Goal: Task Accomplishment & Management: Manage account settings

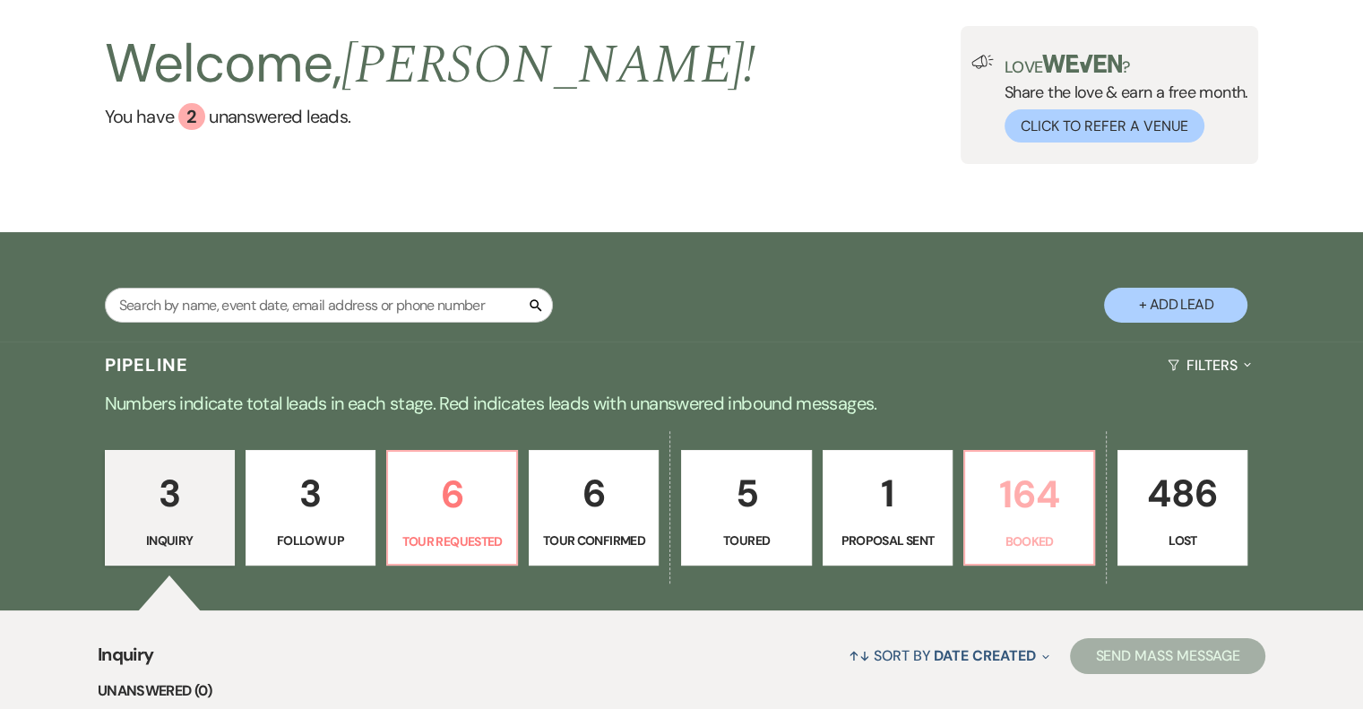
click at [1036, 525] on link "164 Booked" at bounding box center [1029, 508] width 132 height 117
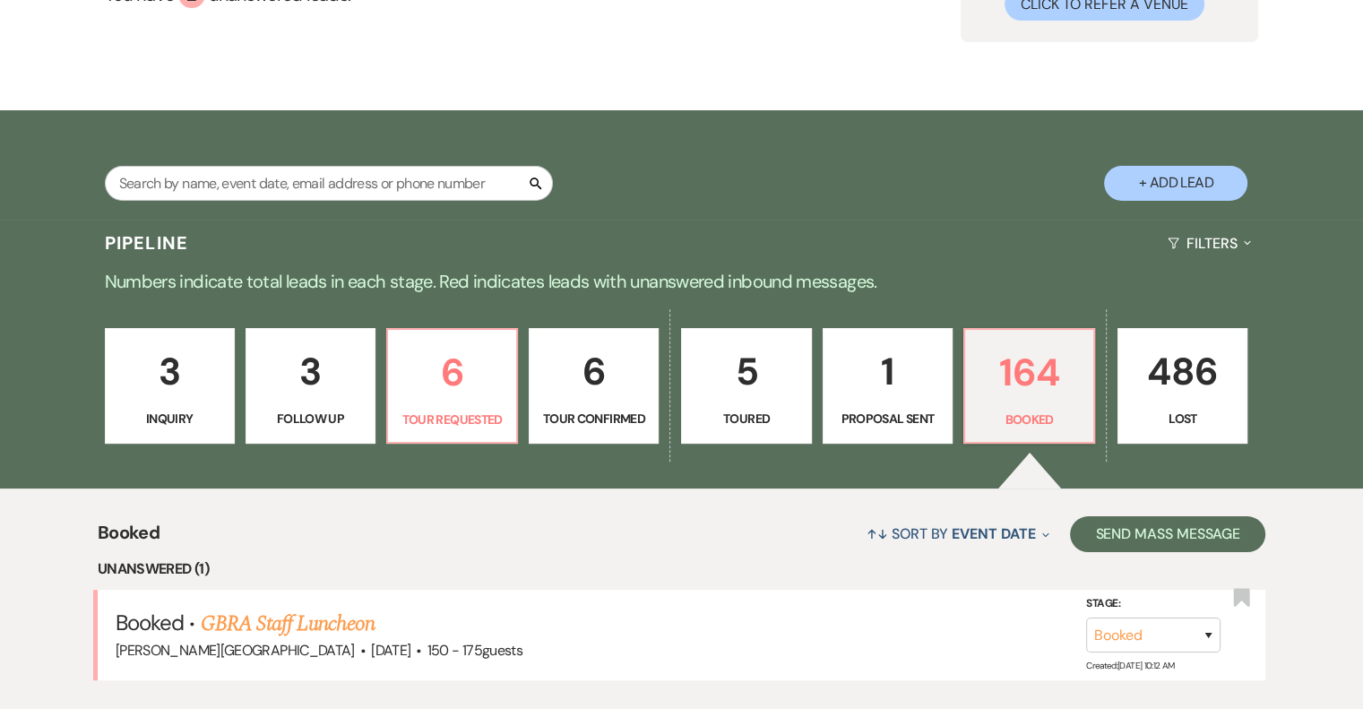
scroll to position [659, 0]
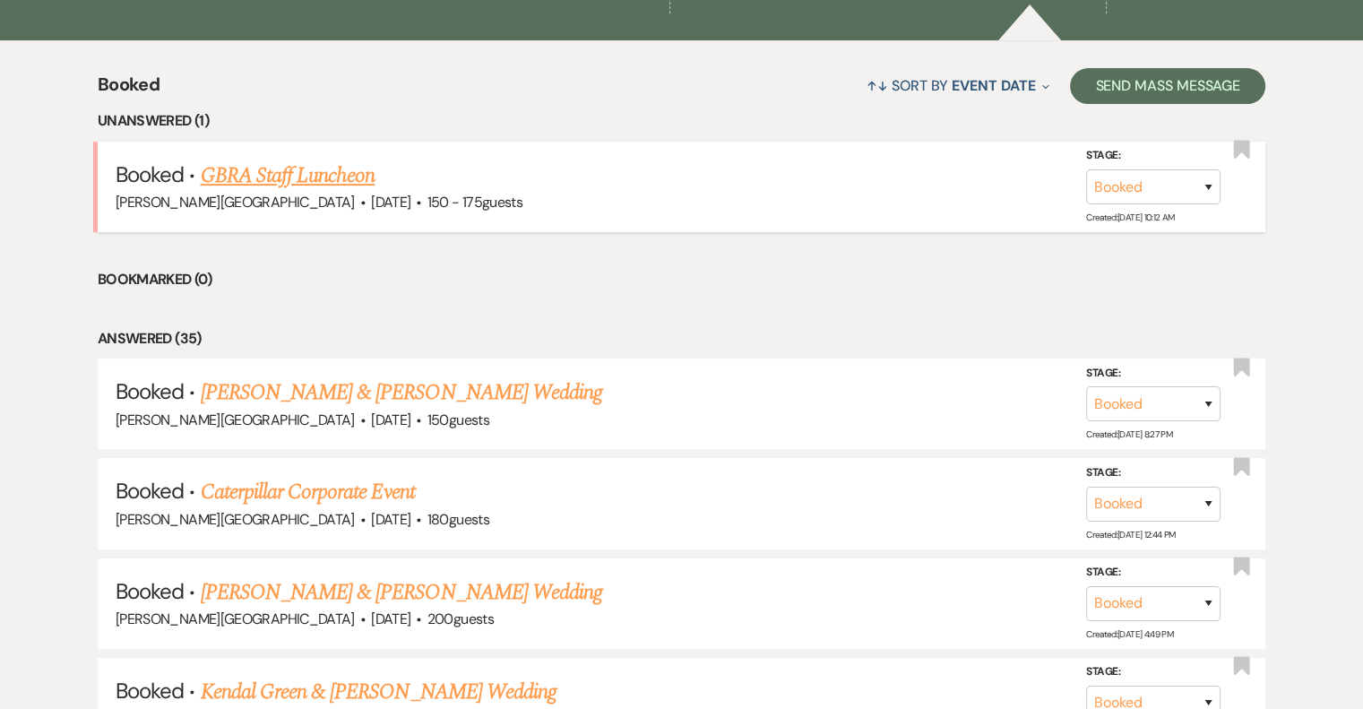
click at [328, 185] on link "GBRA Staff Luncheon" at bounding box center [288, 176] width 175 height 32
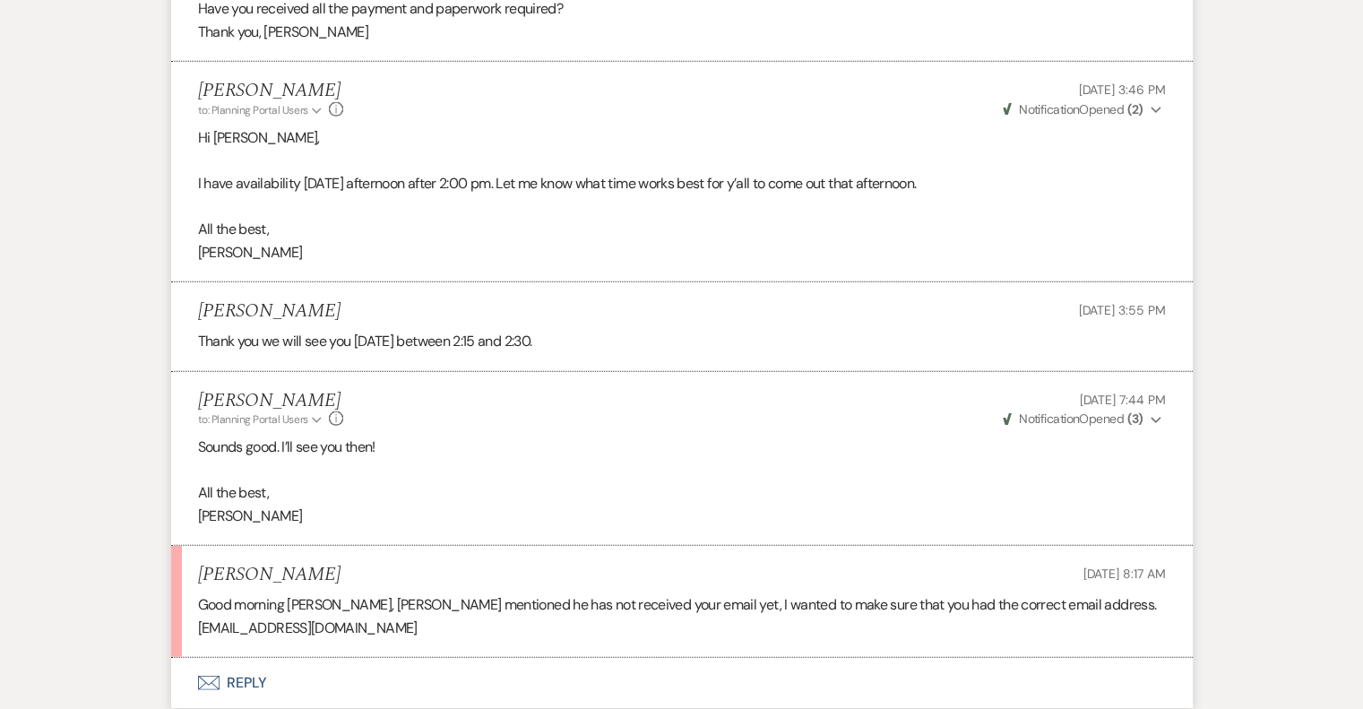
scroll to position [4663, 0]
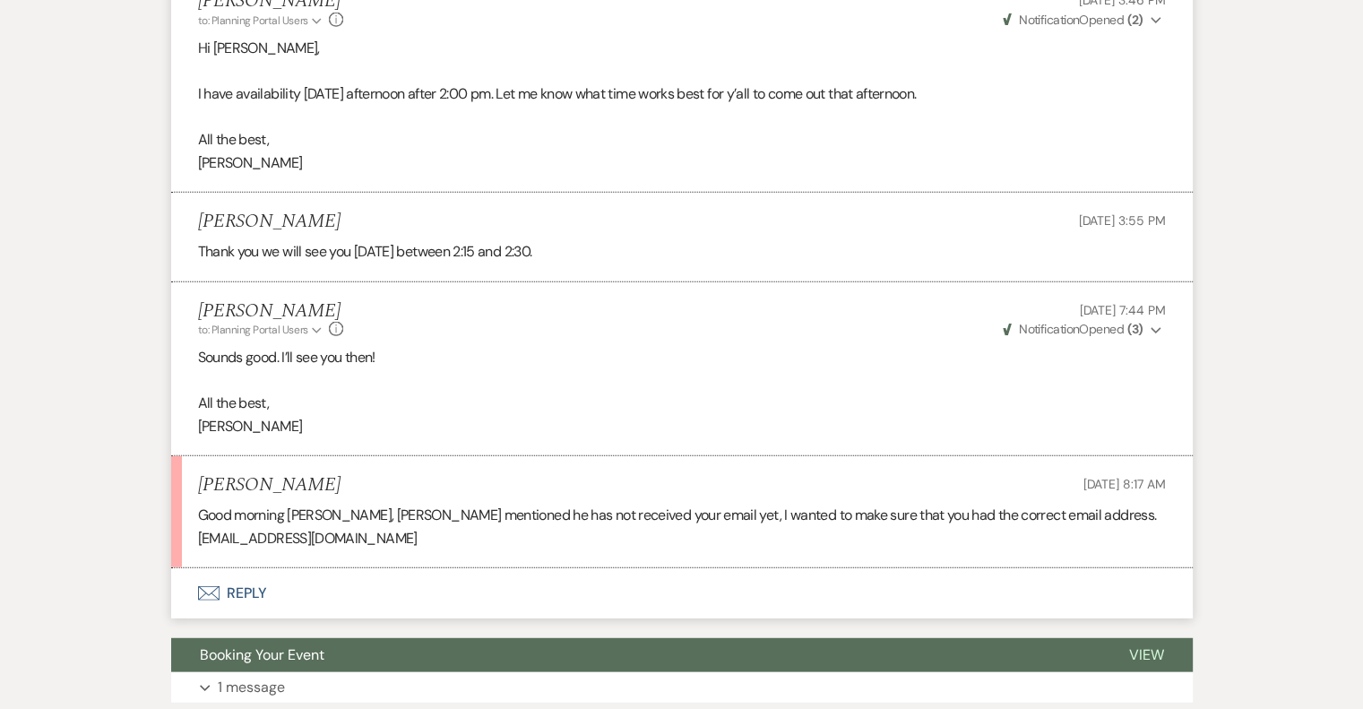
click at [245, 568] on button "Envelope Reply" at bounding box center [682, 593] width 1022 height 50
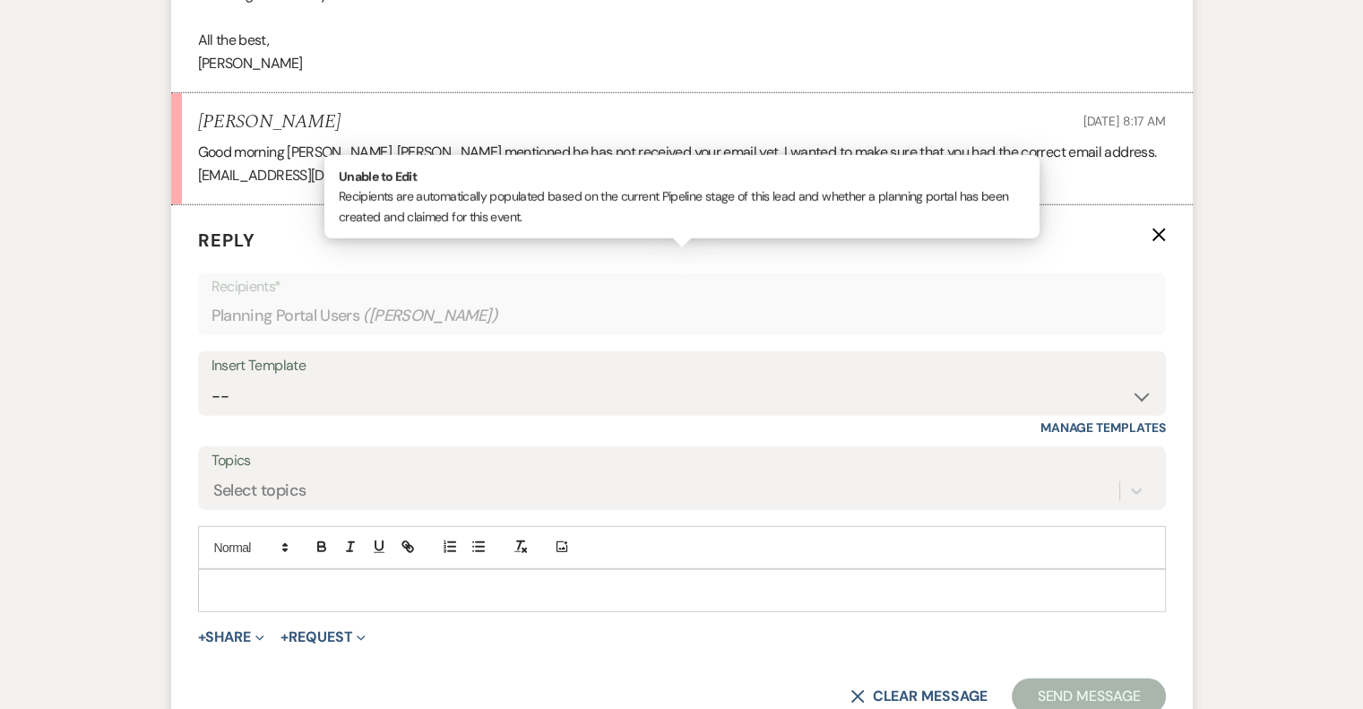
scroll to position [5037, 0]
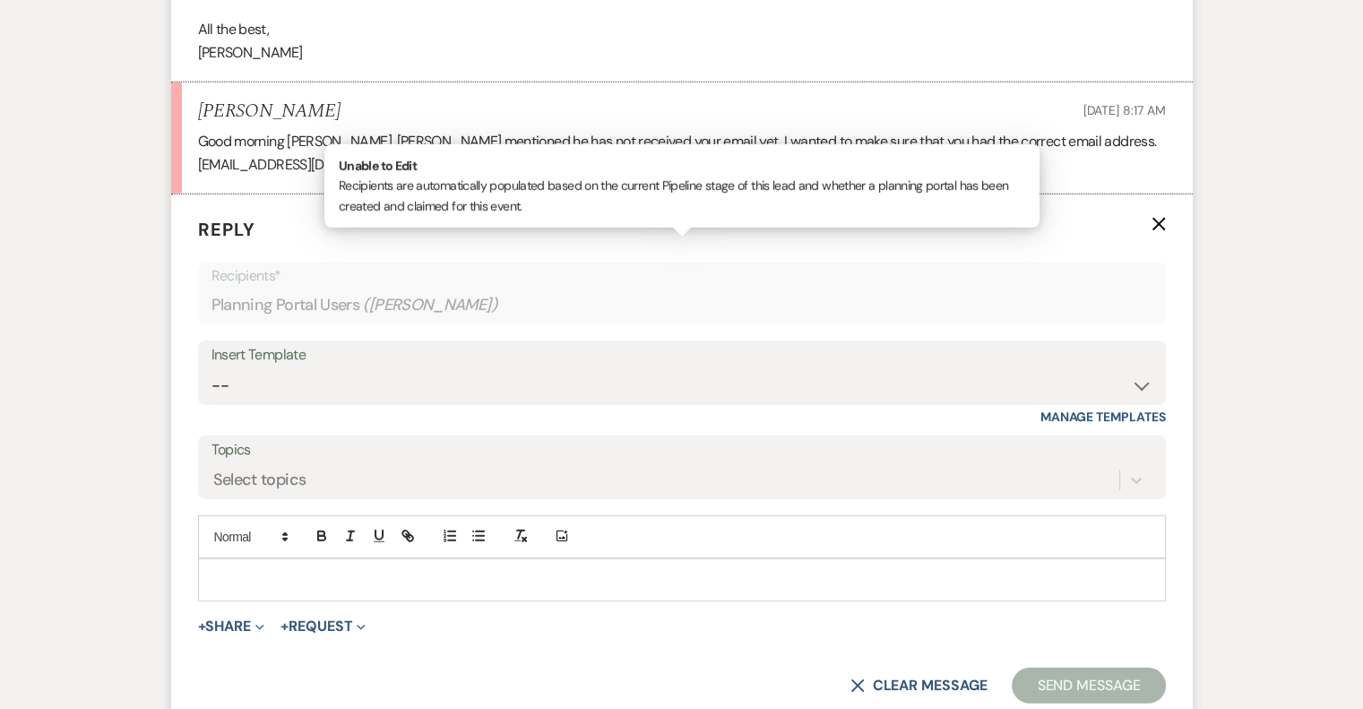
click at [238, 570] on p at bounding box center [681, 580] width 939 height 20
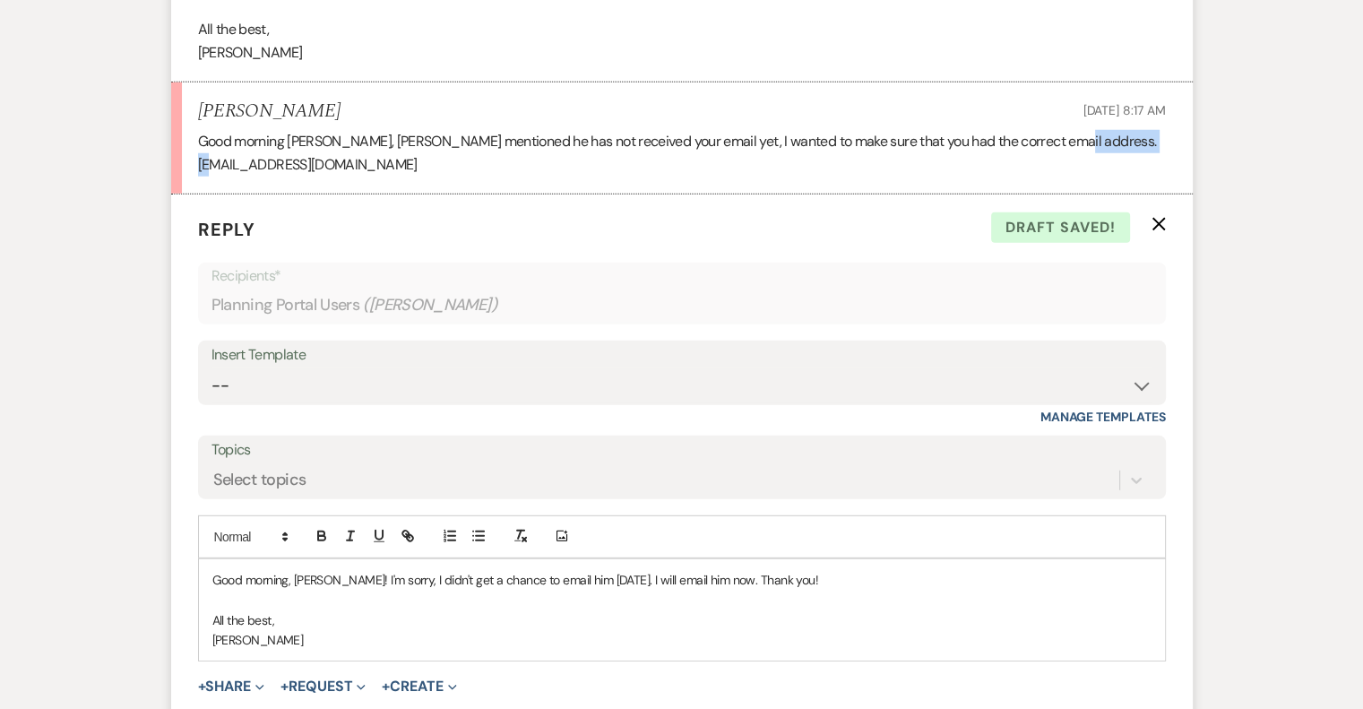
drag, startPoint x: 1051, startPoint y: 136, endPoint x: 1156, endPoint y: 139, distance: 104.9
click at [1156, 139] on p "Good morning Amy, Kristopher mentioned he has not received your email yet, I wa…" at bounding box center [682, 153] width 968 height 46
copy p "kpayne@gbra.org"
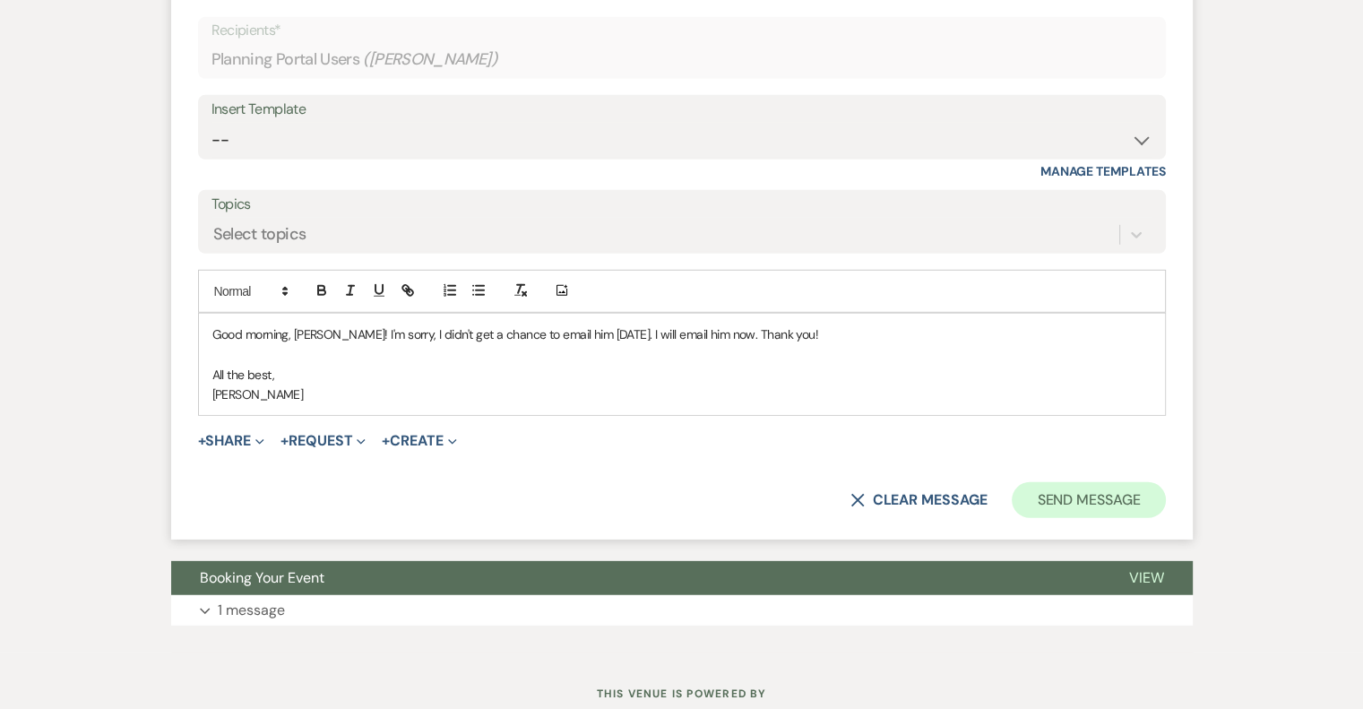
scroll to position [5314, 0]
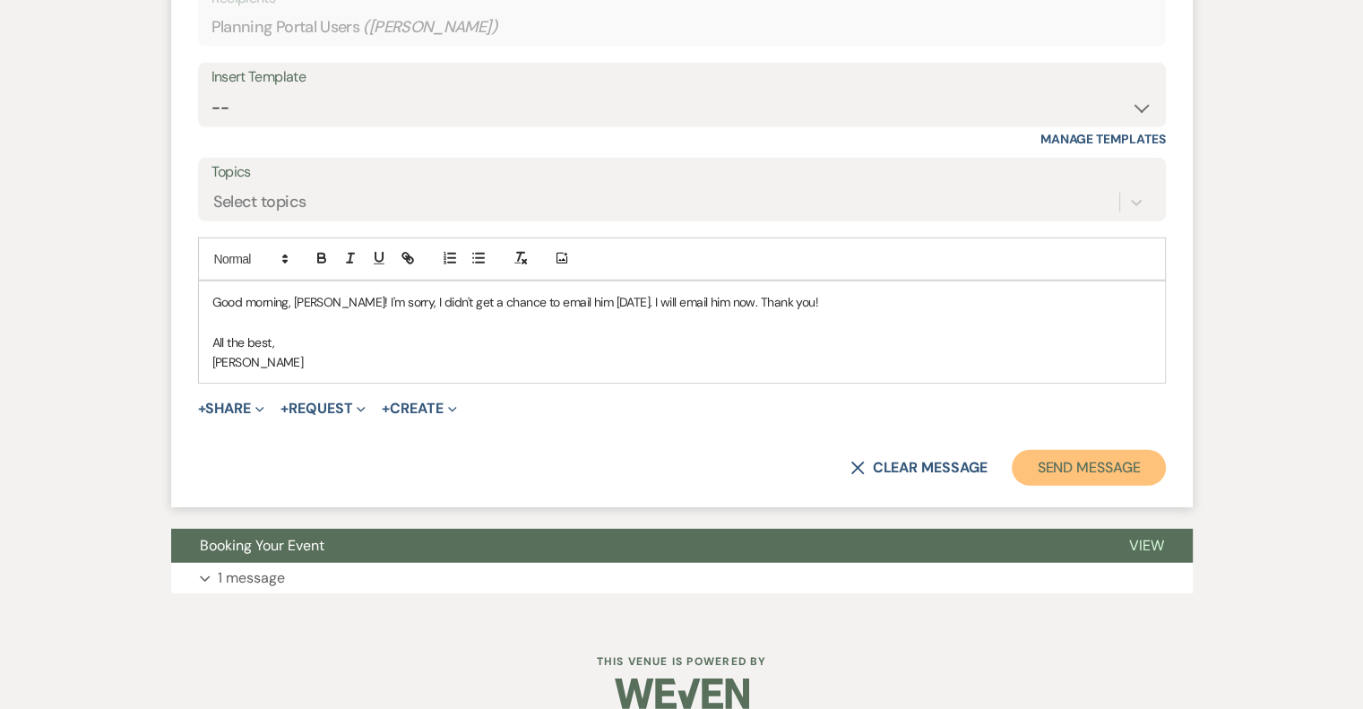
click at [1108, 450] on button "Send Message" at bounding box center [1088, 468] width 153 height 36
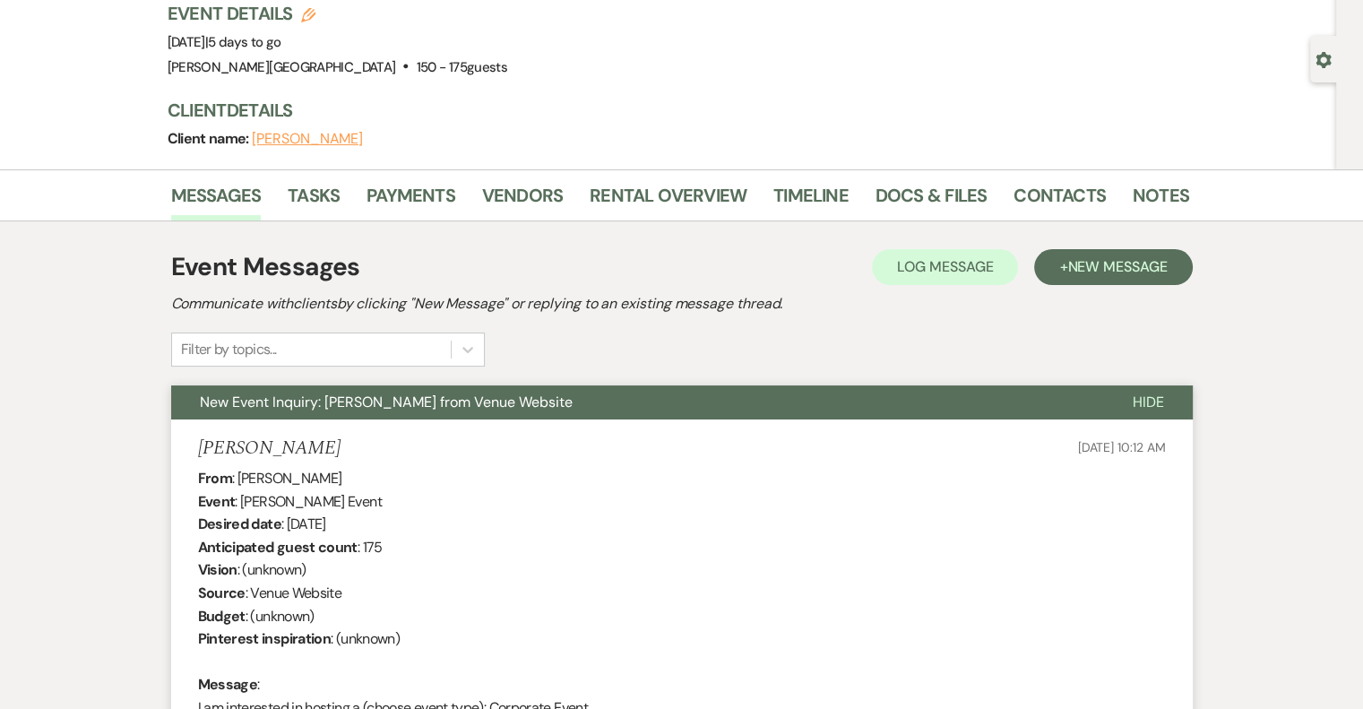
scroll to position [0, 0]
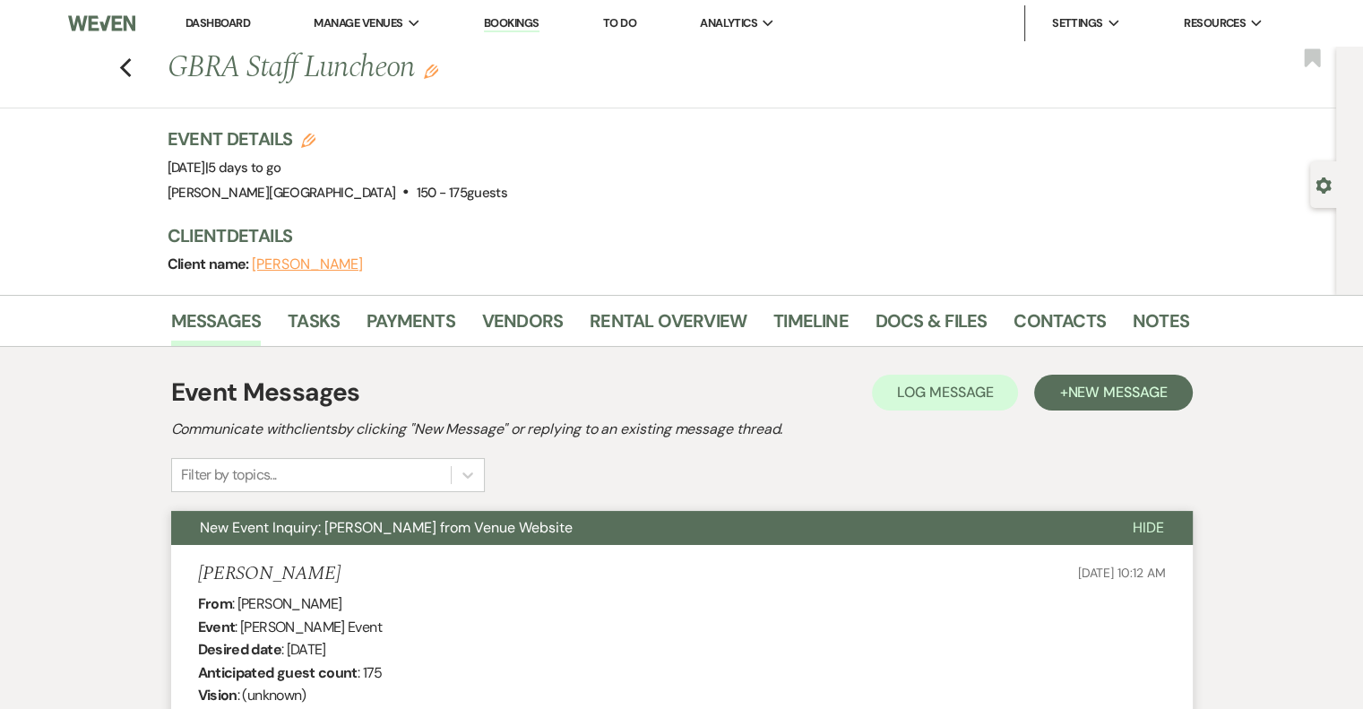
click at [210, 26] on link "Dashboard" at bounding box center [218, 22] width 65 height 15
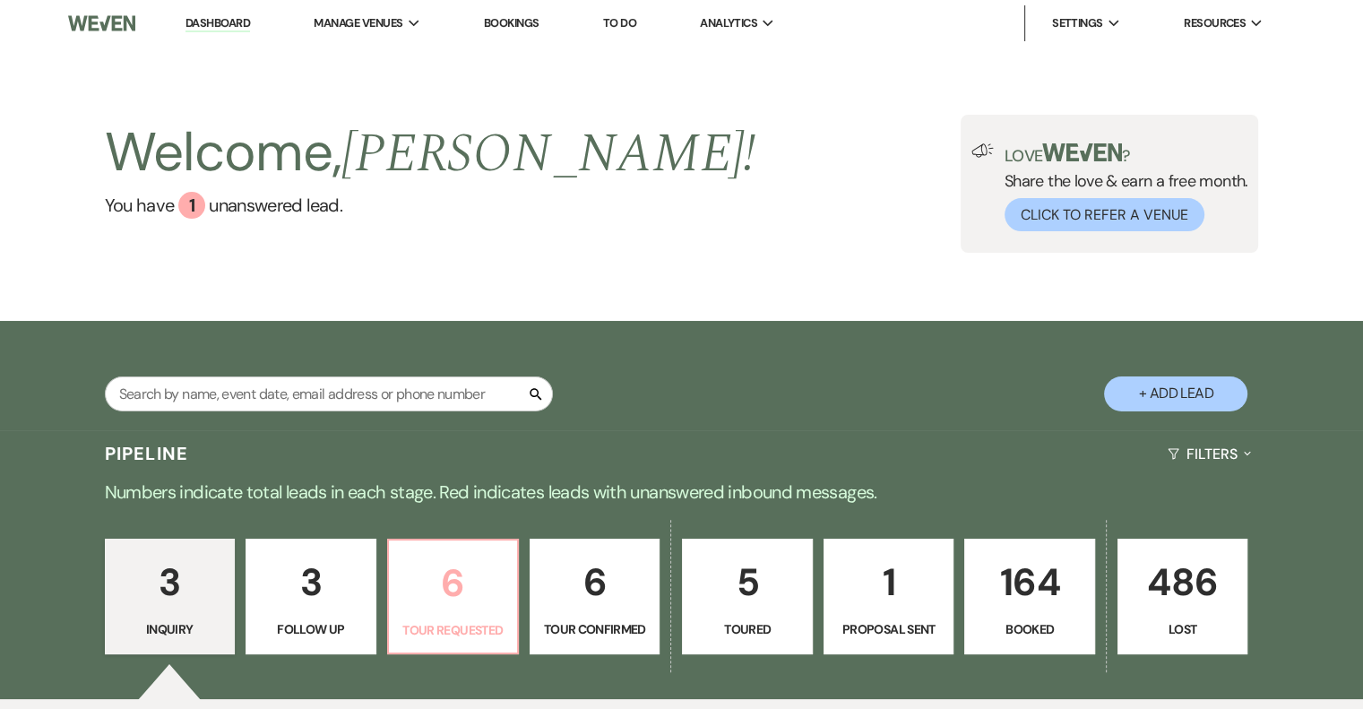
click at [467, 607] on p "6" at bounding box center [453, 583] width 107 height 60
select select "2"
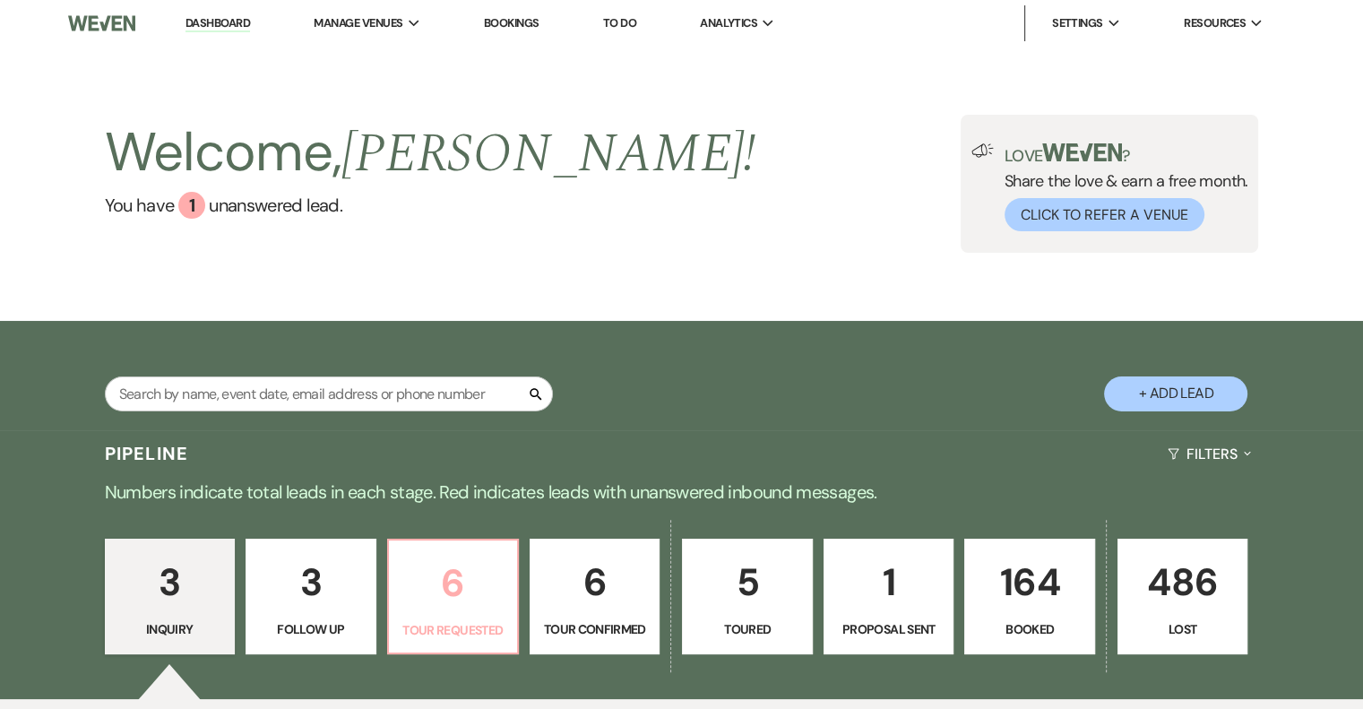
select select "2"
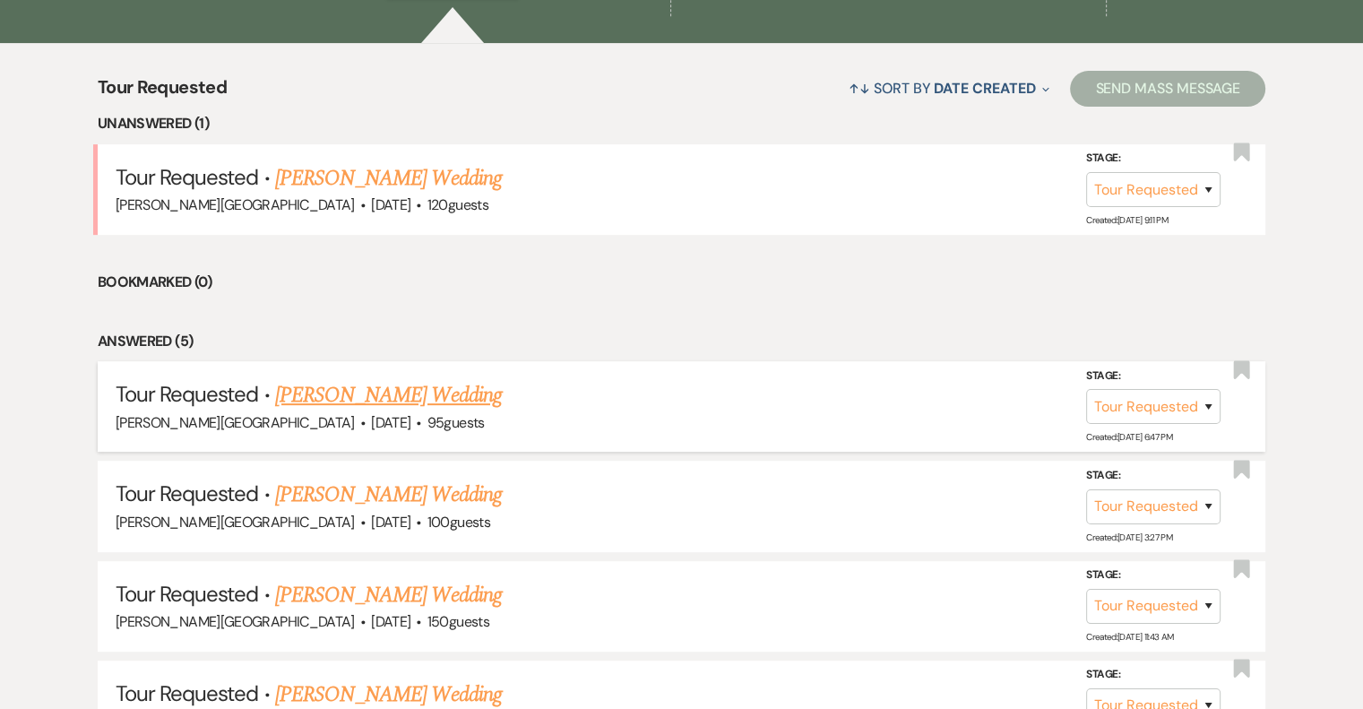
scroll to position [448, 0]
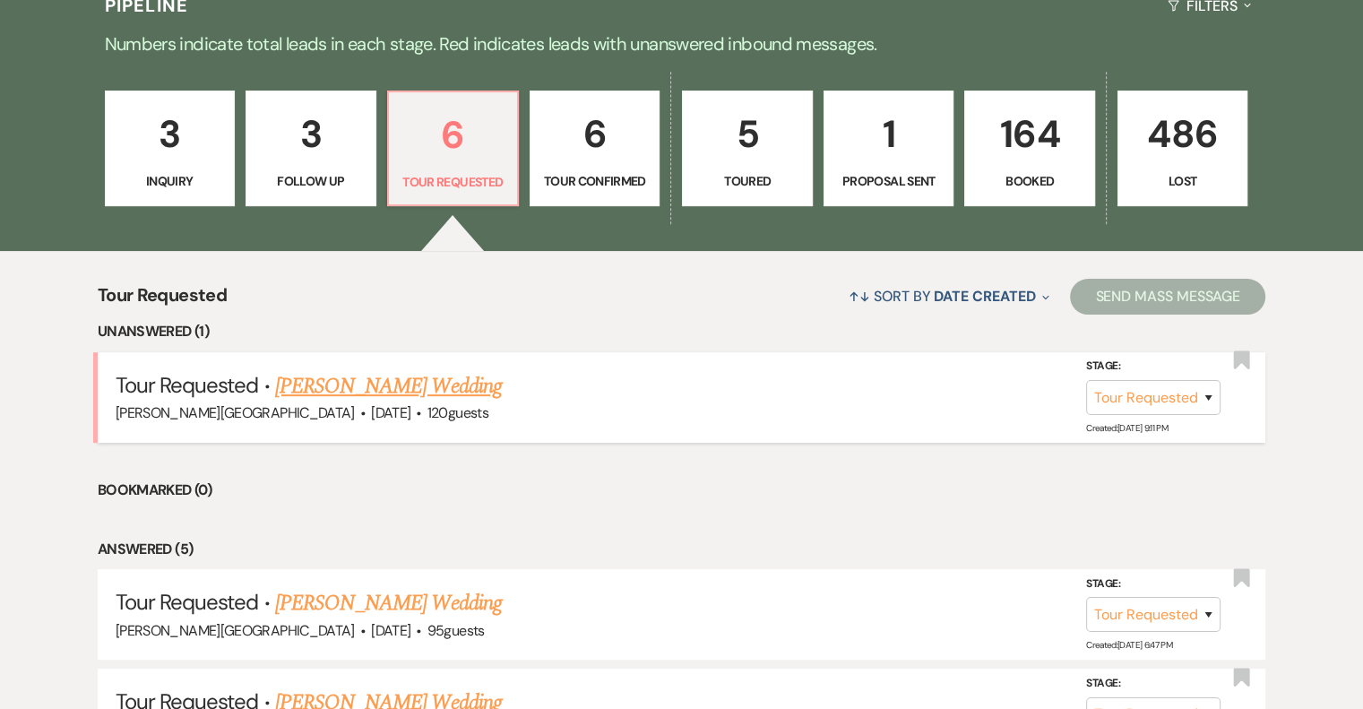
click at [392, 390] on link "[PERSON_NAME] Wedding" at bounding box center [388, 386] width 227 height 32
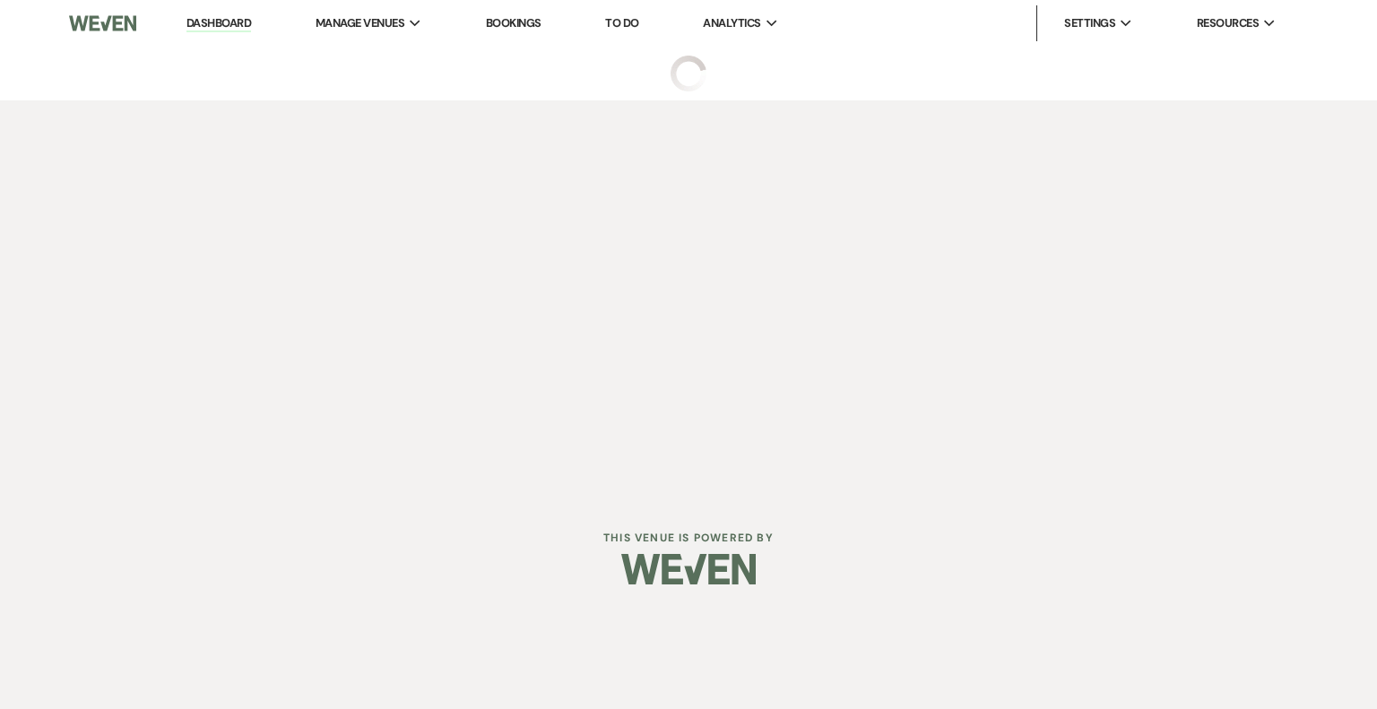
select select "2"
select select "5"
